Goal: Check status

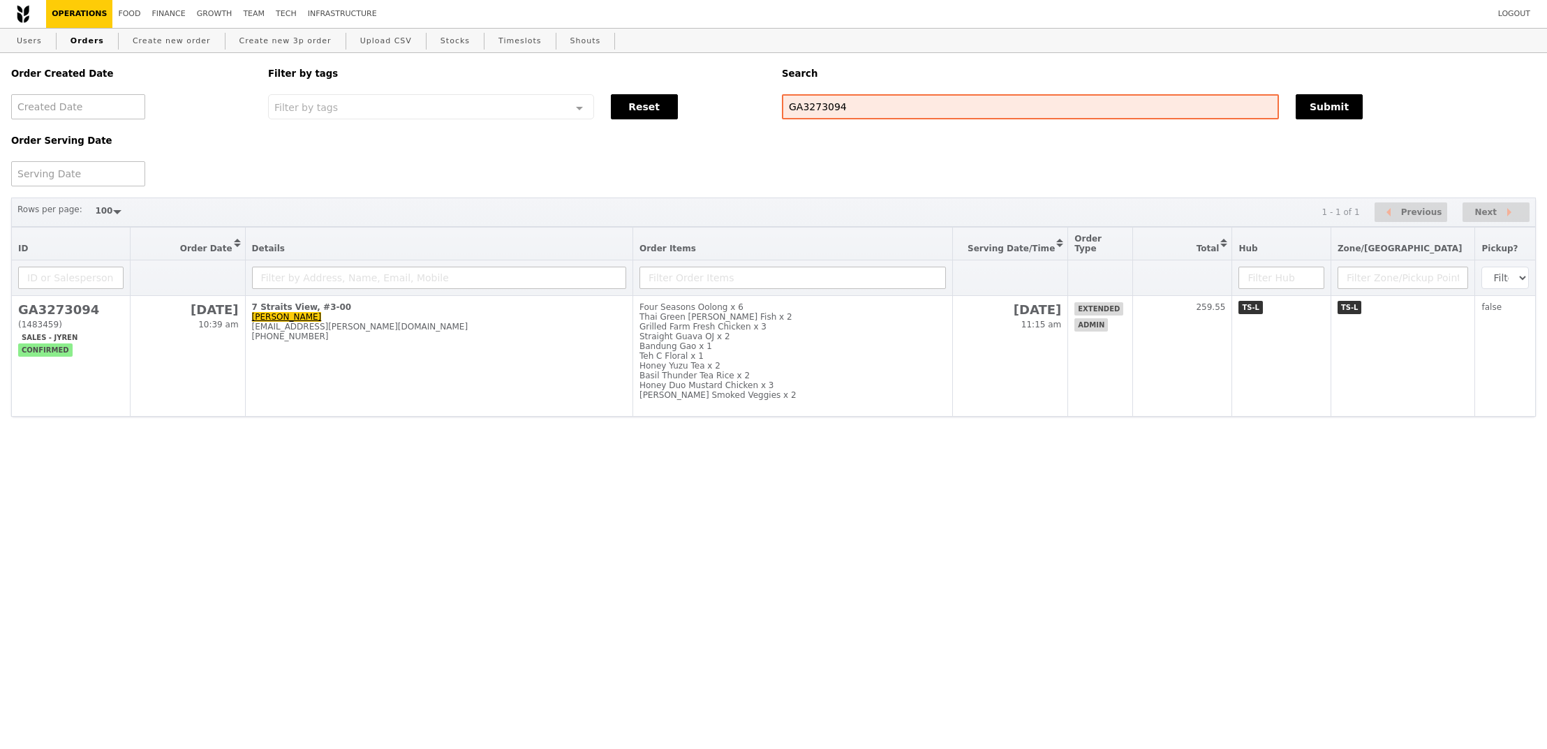
select select "100"
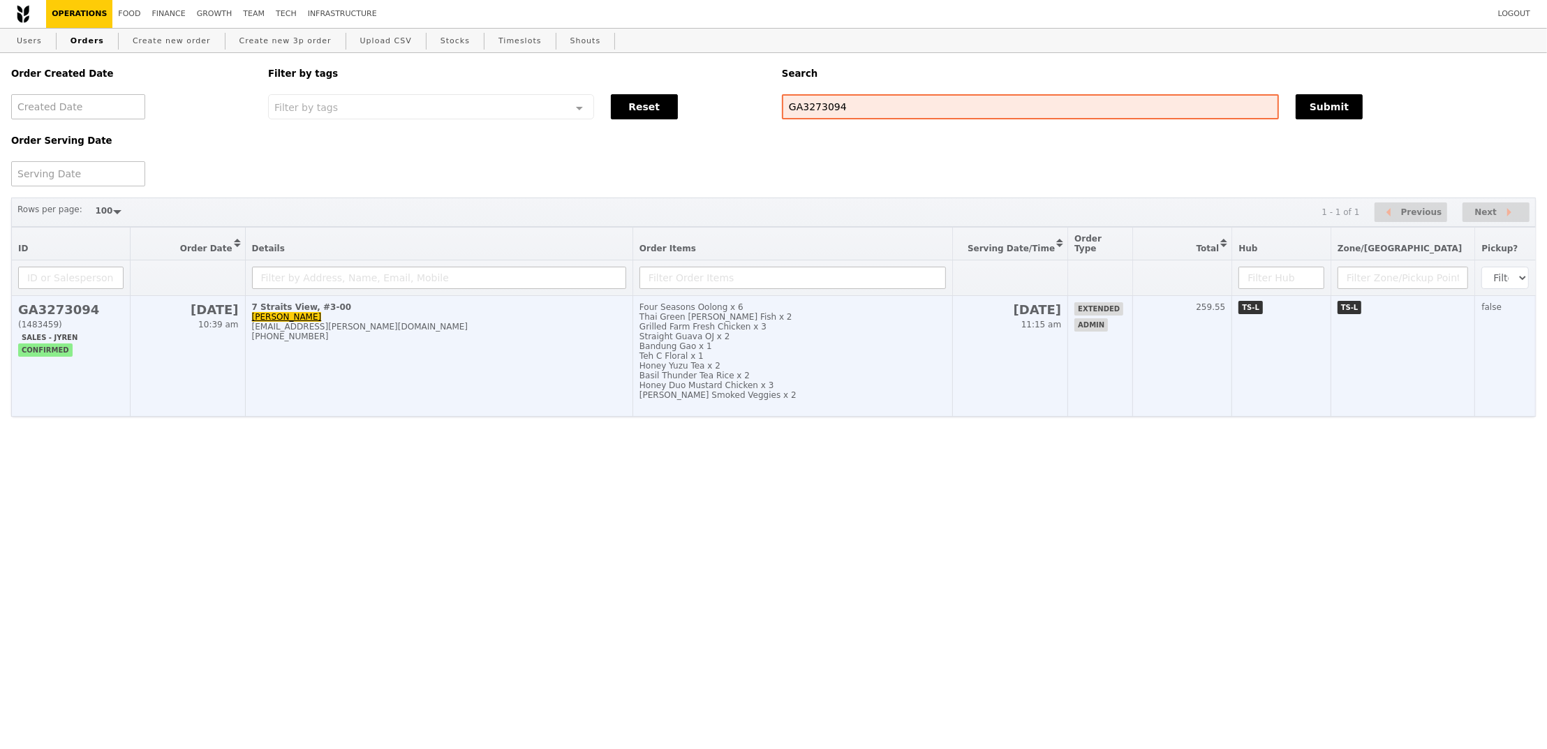
click at [922, 308] on div "Four Seasons Oolong x 6" at bounding box center [792, 307] width 306 height 10
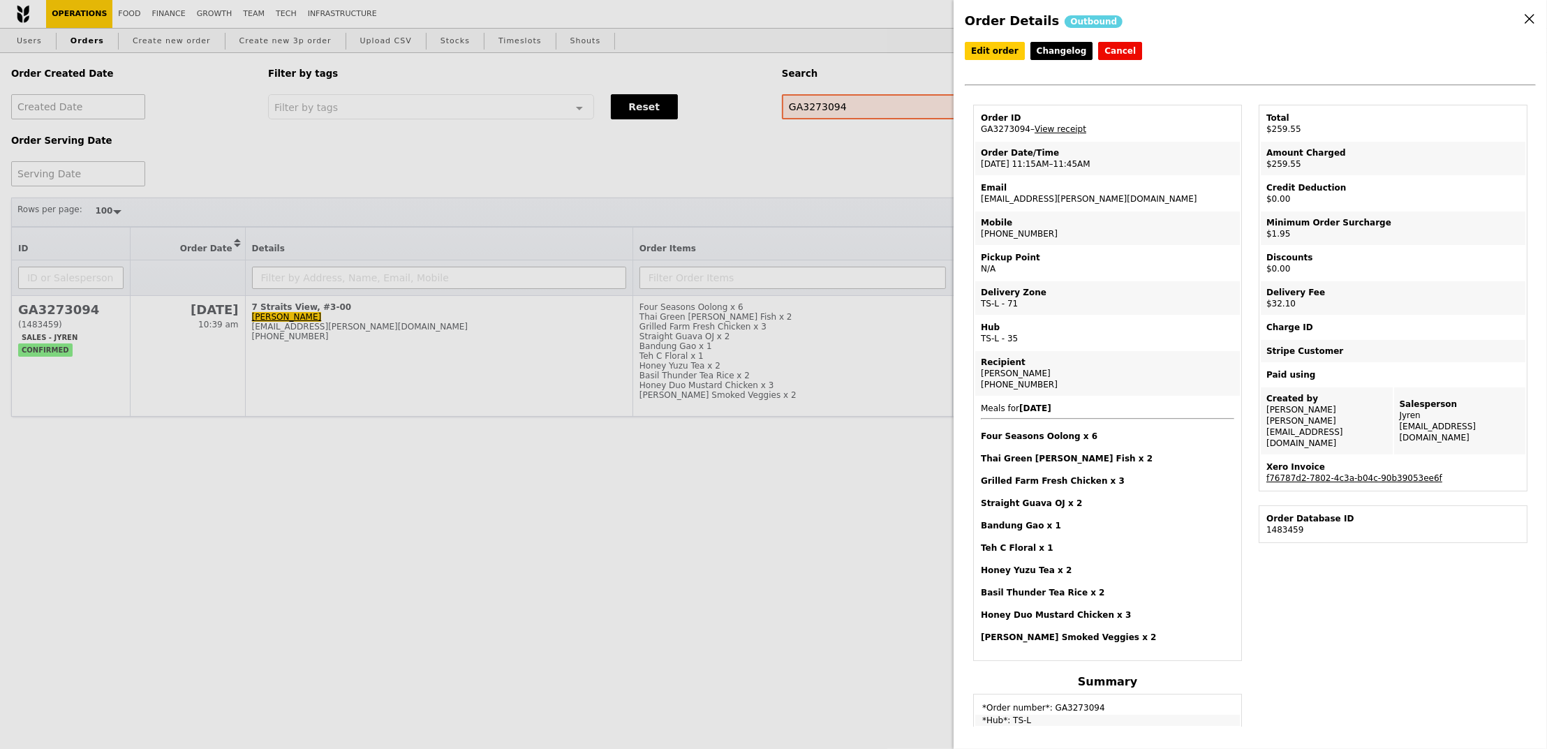
click at [1000, 136] on td "Order ID GA3273094 – View receipt" at bounding box center [1107, 124] width 265 height 34
click at [1001, 131] on td "Order ID GA3273094 – View receipt" at bounding box center [1107, 124] width 265 height 34
copy td "GA3273094"
